Goal: Find specific page/section: Find specific page/section

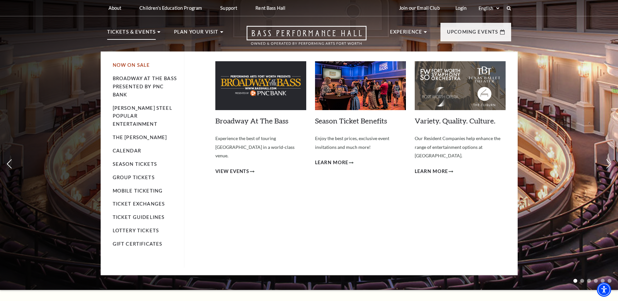
click at [138, 64] on link "Now On Sale" at bounding box center [131, 65] width 37 height 6
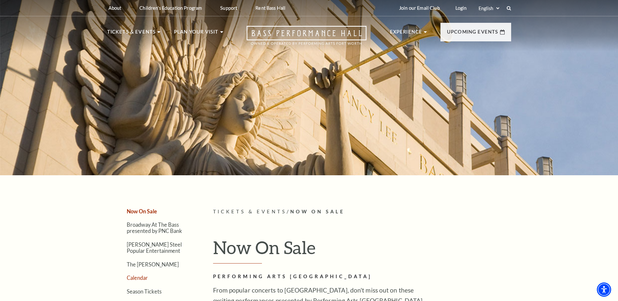
click at [135, 278] on link "Calendar" at bounding box center [137, 277] width 21 height 6
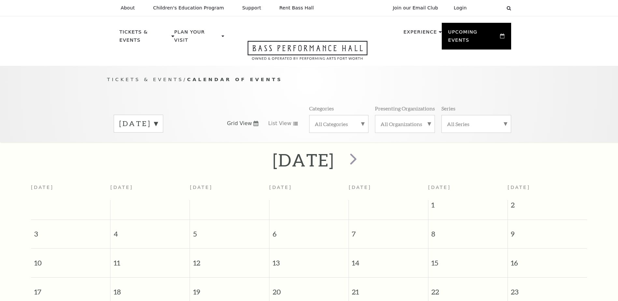
scroll to position [31, 0]
